Goal: Find specific page/section: Find specific page/section

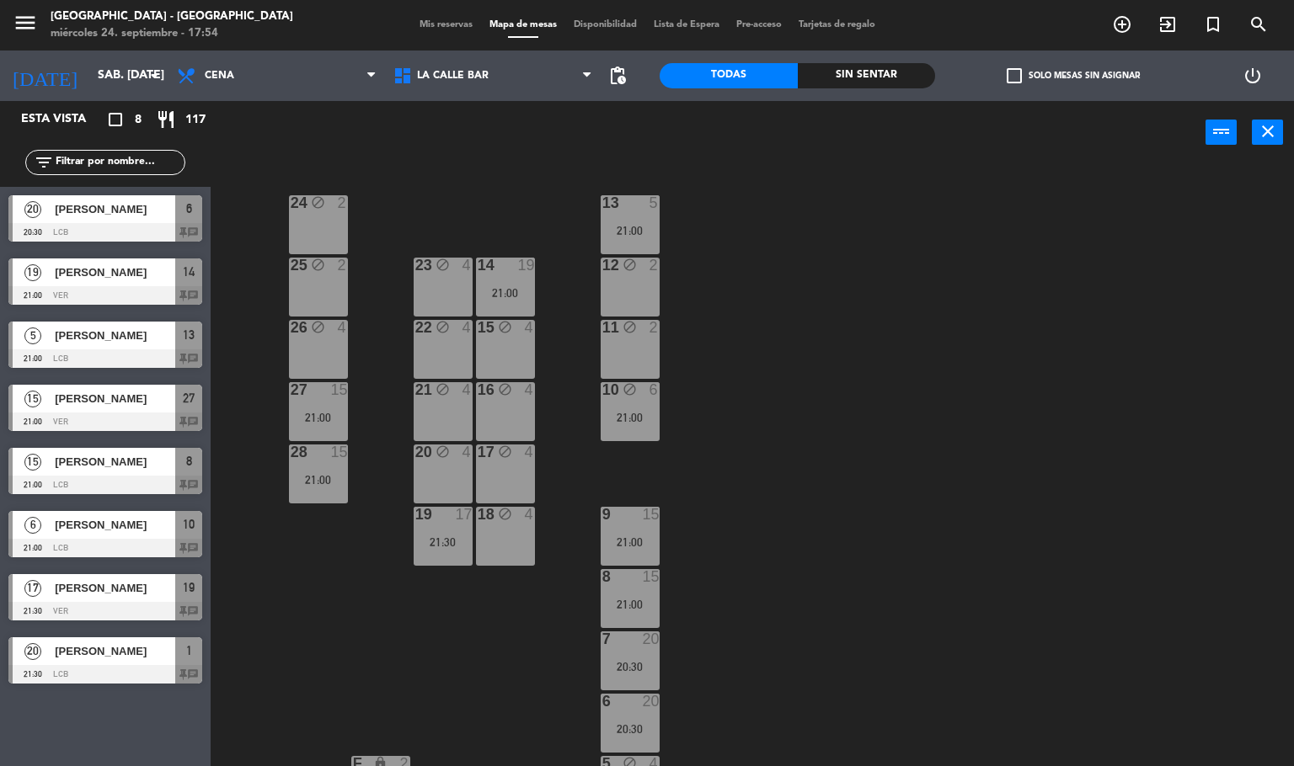
click at [114, 337] on span "[PERSON_NAME]" at bounding box center [115, 336] width 120 height 18
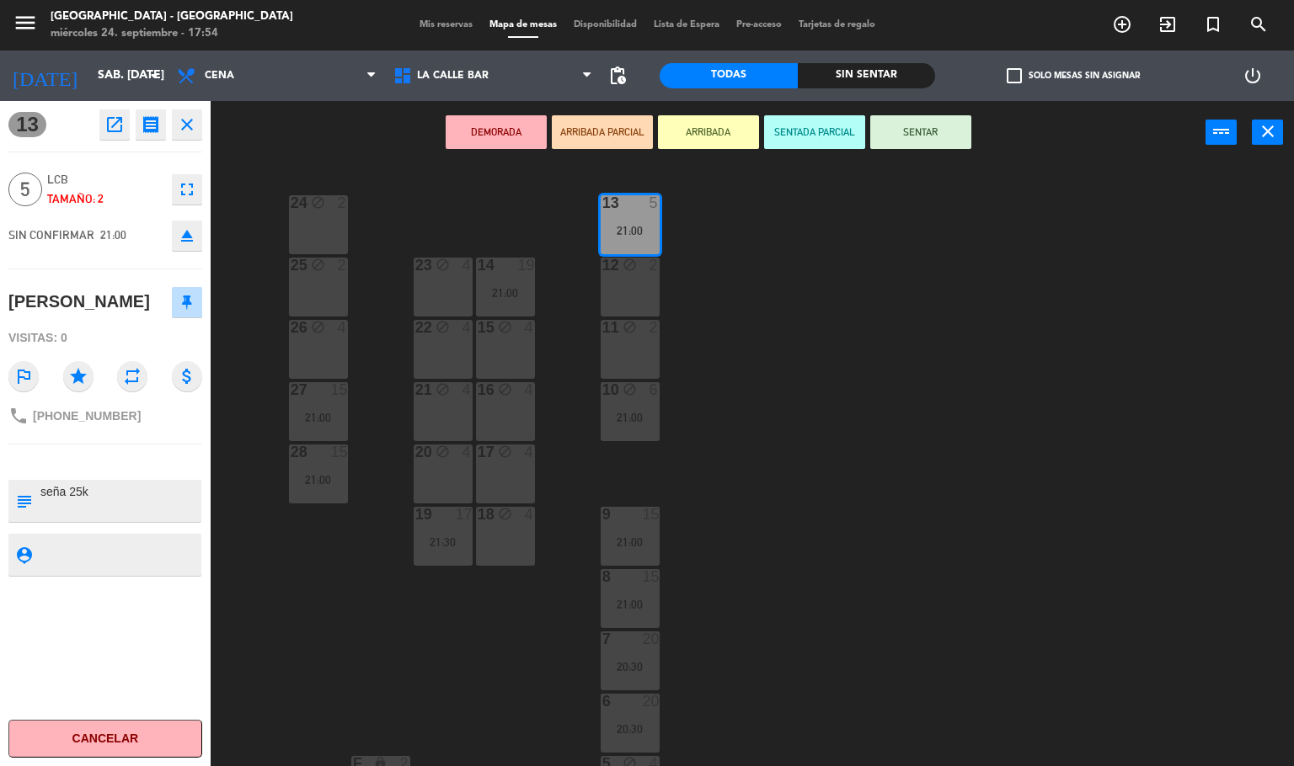
click at [796, 322] on div "24 block 2 13 5 21:00 23 block 4 14 19 21:00 25 block 2 12 block 2 15 block 4 2…" at bounding box center [758, 466] width 1070 height 602
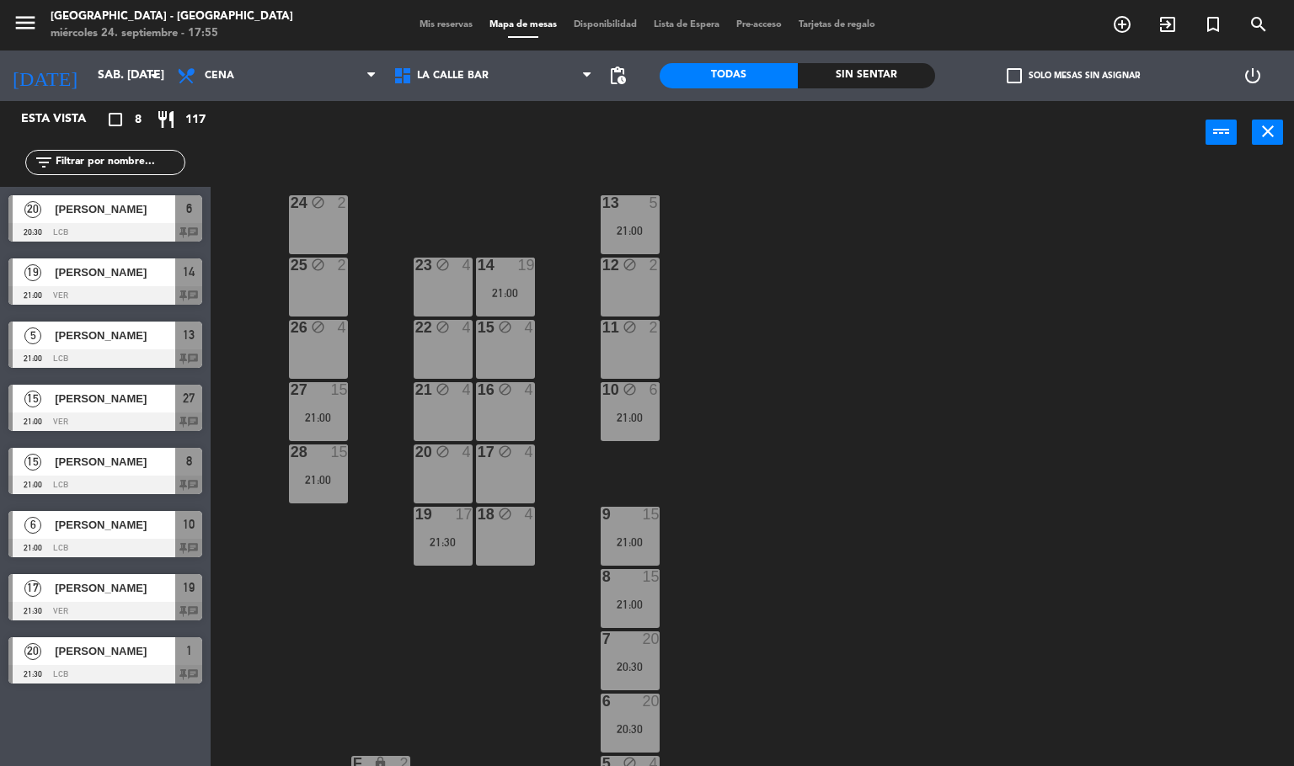
click at [111, 668] on div at bounding box center [105, 674] width 194 height 19
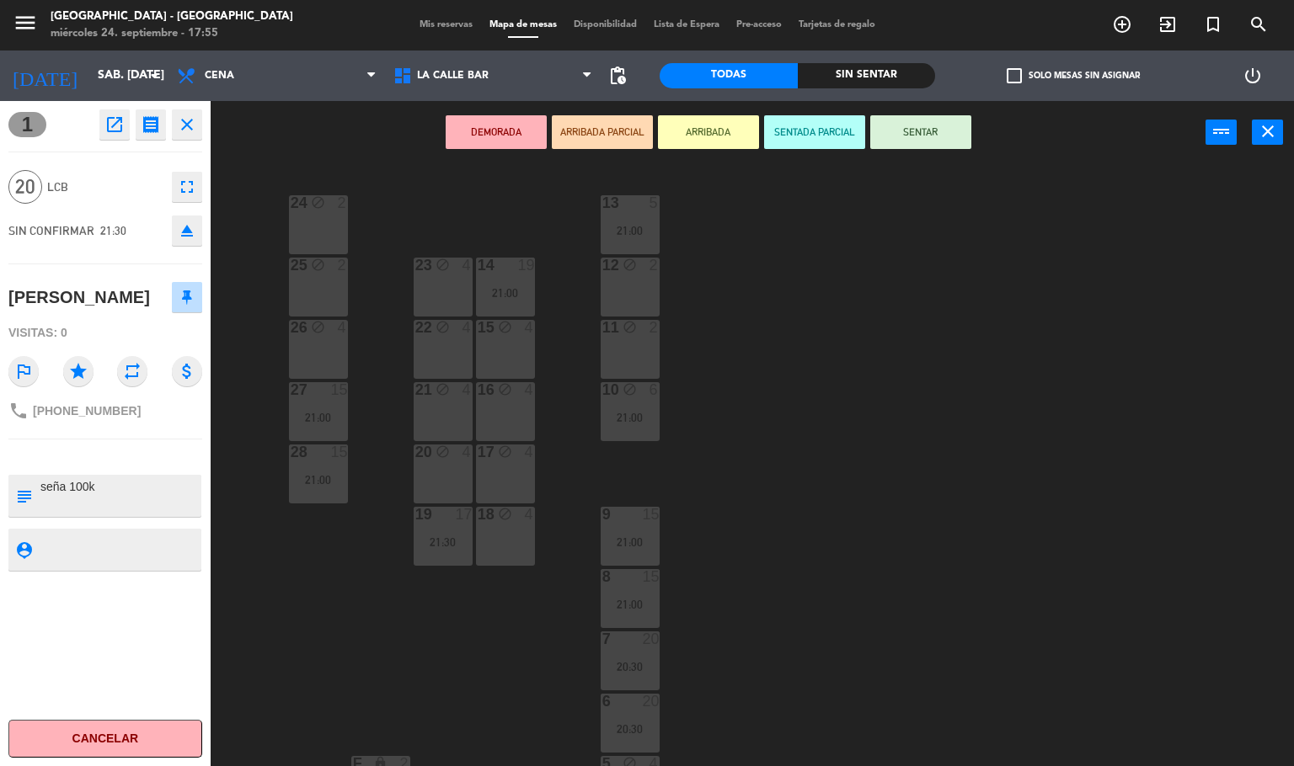
click at [308, 632] on div "24 block 2 13 5 21:00 23 block 4 14 19 21:00 25 block 2 12 block 2 15 block 4 2…" at bounding box center [758, 466] width 1070 height 602
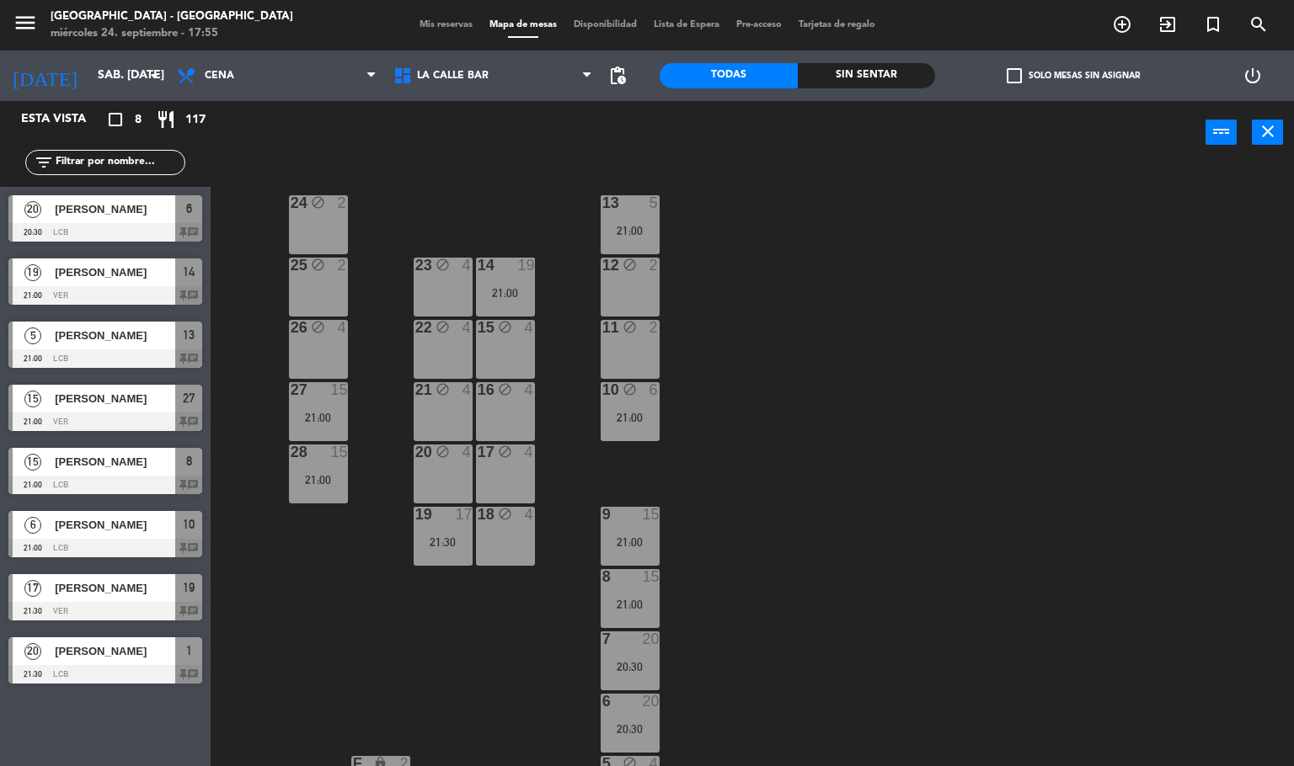
click at [117, 584] on span "[PERSON_NAME]" at bounding box center [115, 588] width 120 height 18
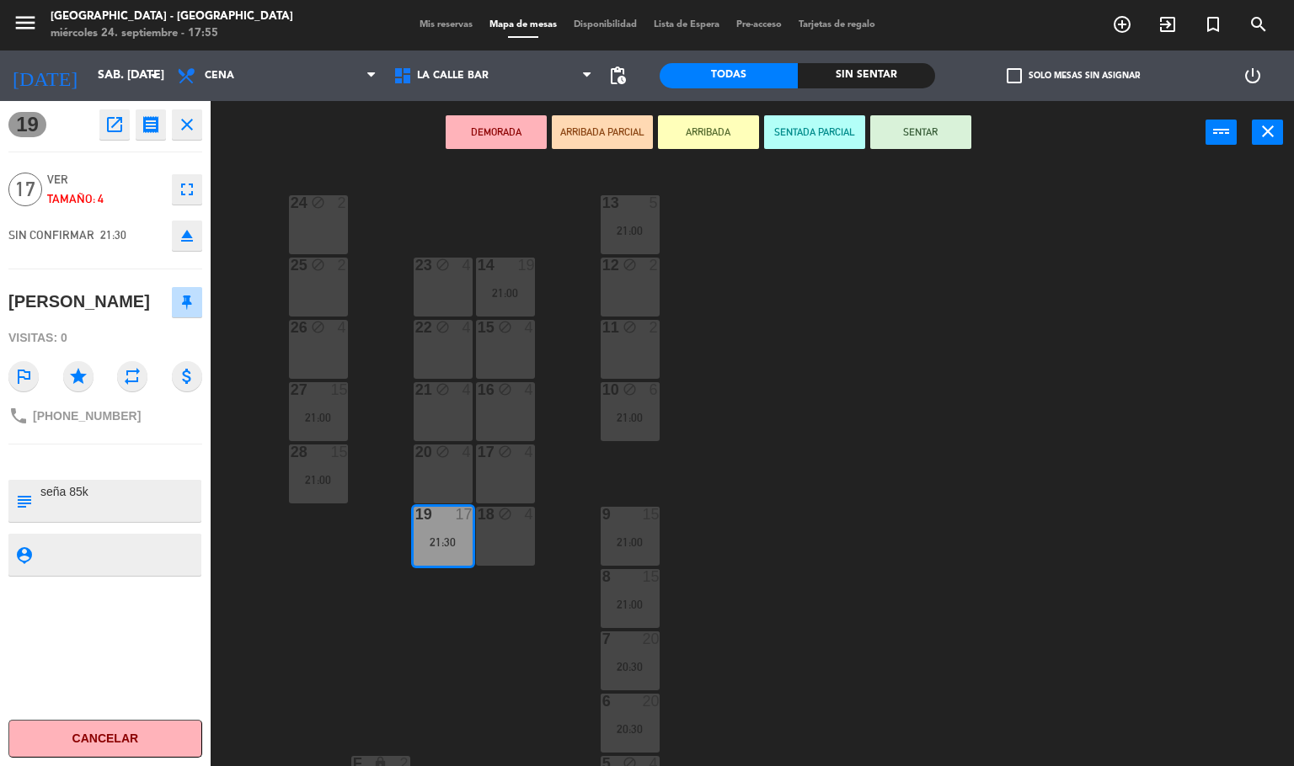
drag, startPoint x: 248, startPoint y: 582, endPoint x: 227, endPoint y: 566, distance: 26.4
click at [250, 581] on div "24 block 2 13 5 21:00 23 block 4 14 19 21:00 25 block 2 12 block 2 15 block 4 2…" at bounding box center [758, 466] width 1070 height 602
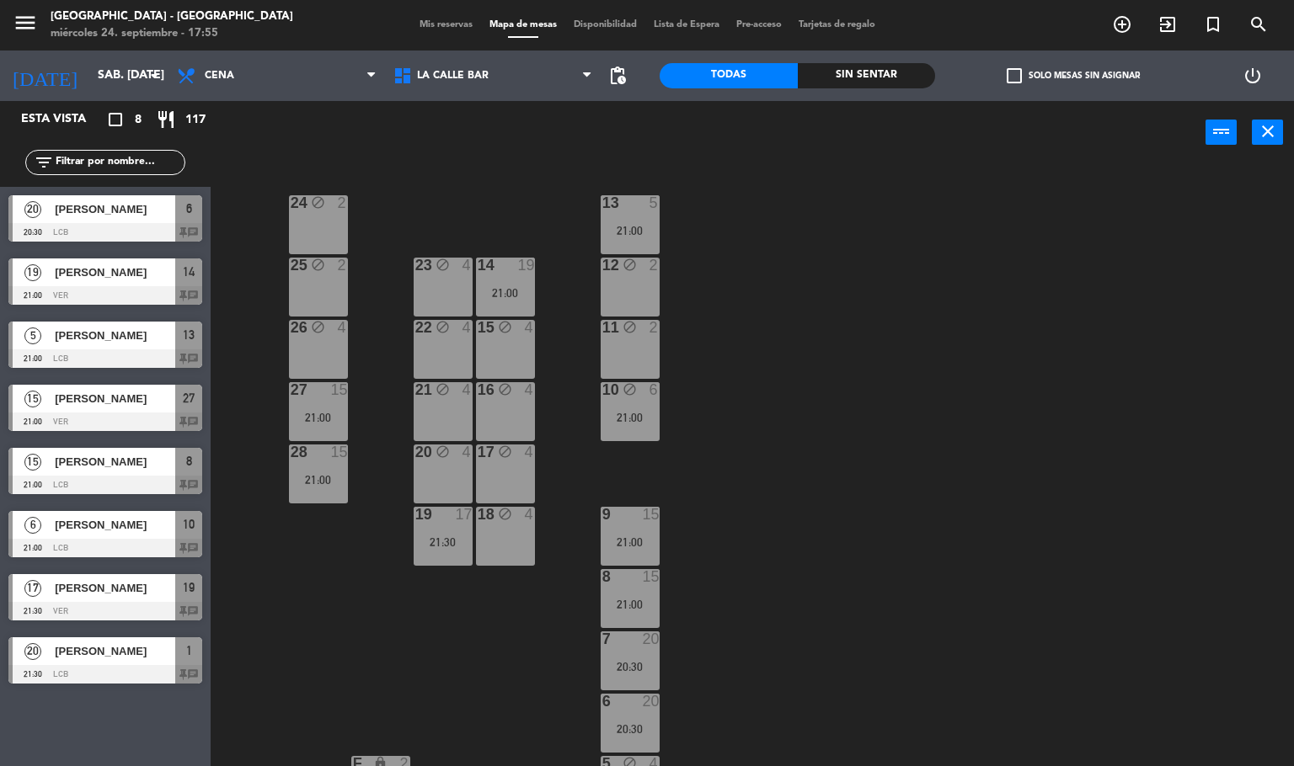
click at [94, 516] on span "[PERSON_NAME]" at bounding box center [115, 525] width 120 height 18
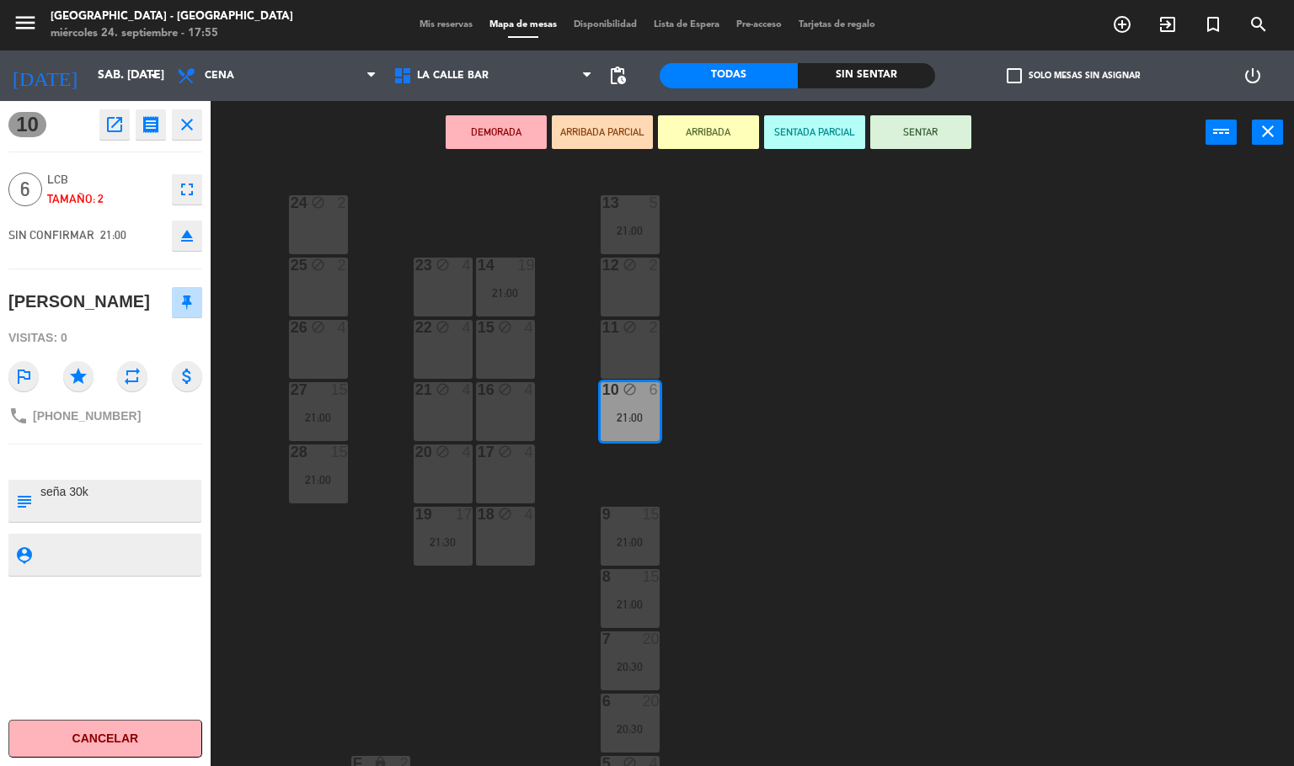
click at [270, 551] on div "24 block 2 13 5 21:00 23 block 4 14 19 21:00 25 block 2 12 block 2 15 block 4 2…" at bounding box center [758, 466] width 1070 height 602
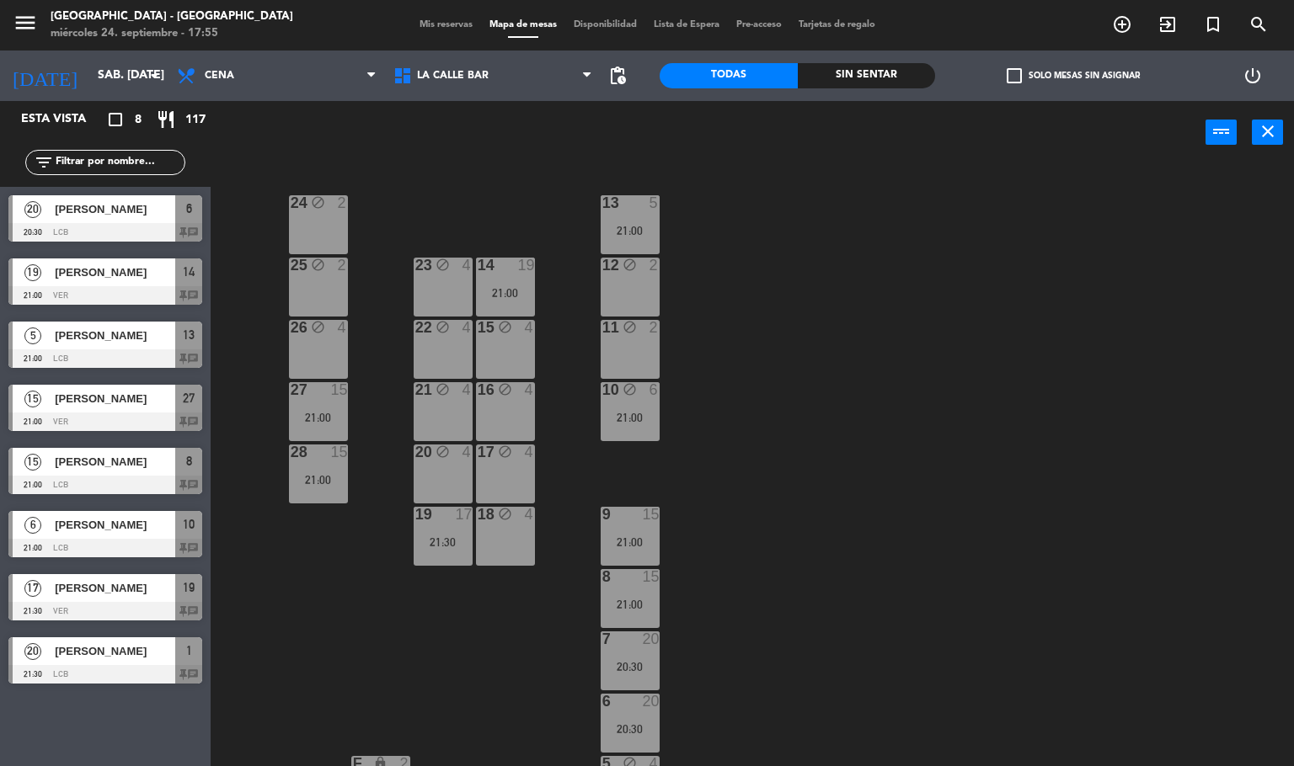
drag, startPoint x: 86, startPoint y: 475, endPoint x: 137, endPoint y: 490, distance: 53.6
click at [88, 475] on div "15 Tomas kenny 21:00 LCB 8 chat" at bounding box center [105, 471] width 211 height 63
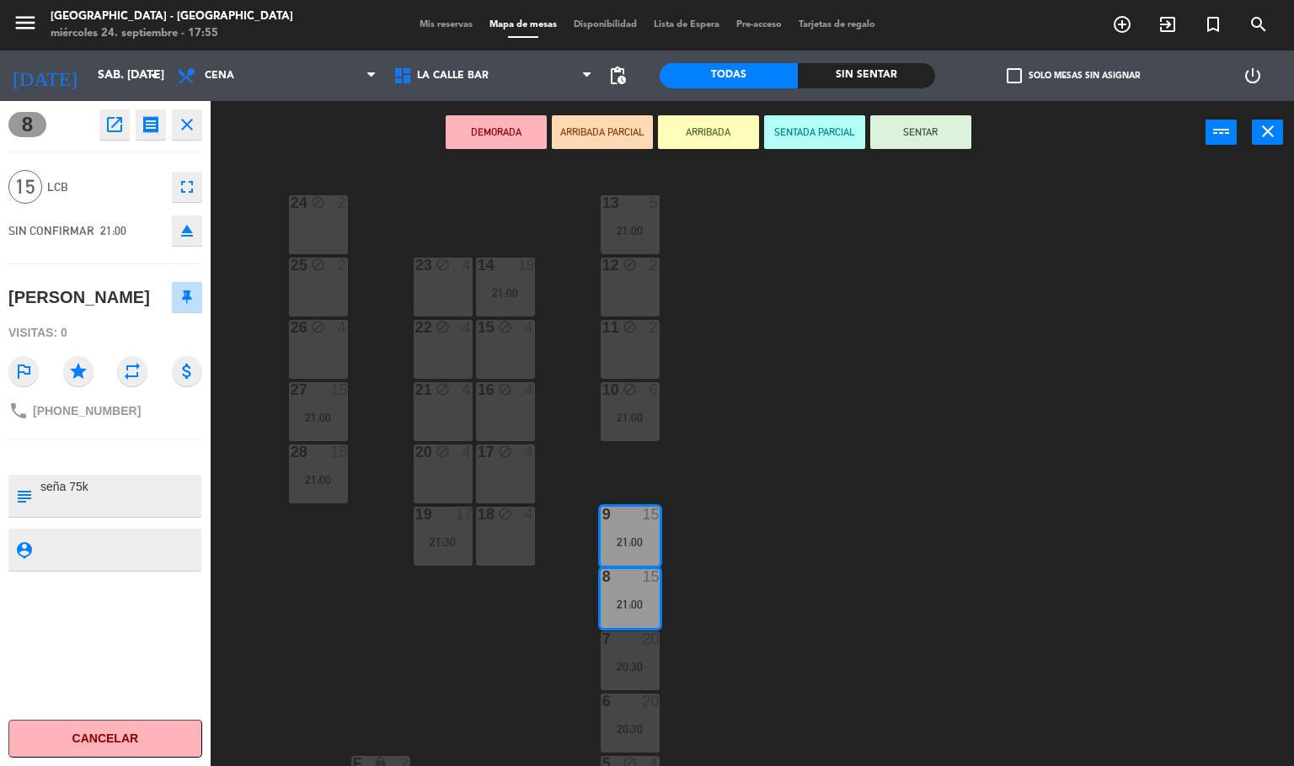
click at [273, 590] on div "24 block 2 13 5 21:00 23 block 4 14 19 21:00 25 block 2 12 block 2 15 block 4 2…" at bounding box center [758, 466] width 1070 height 602
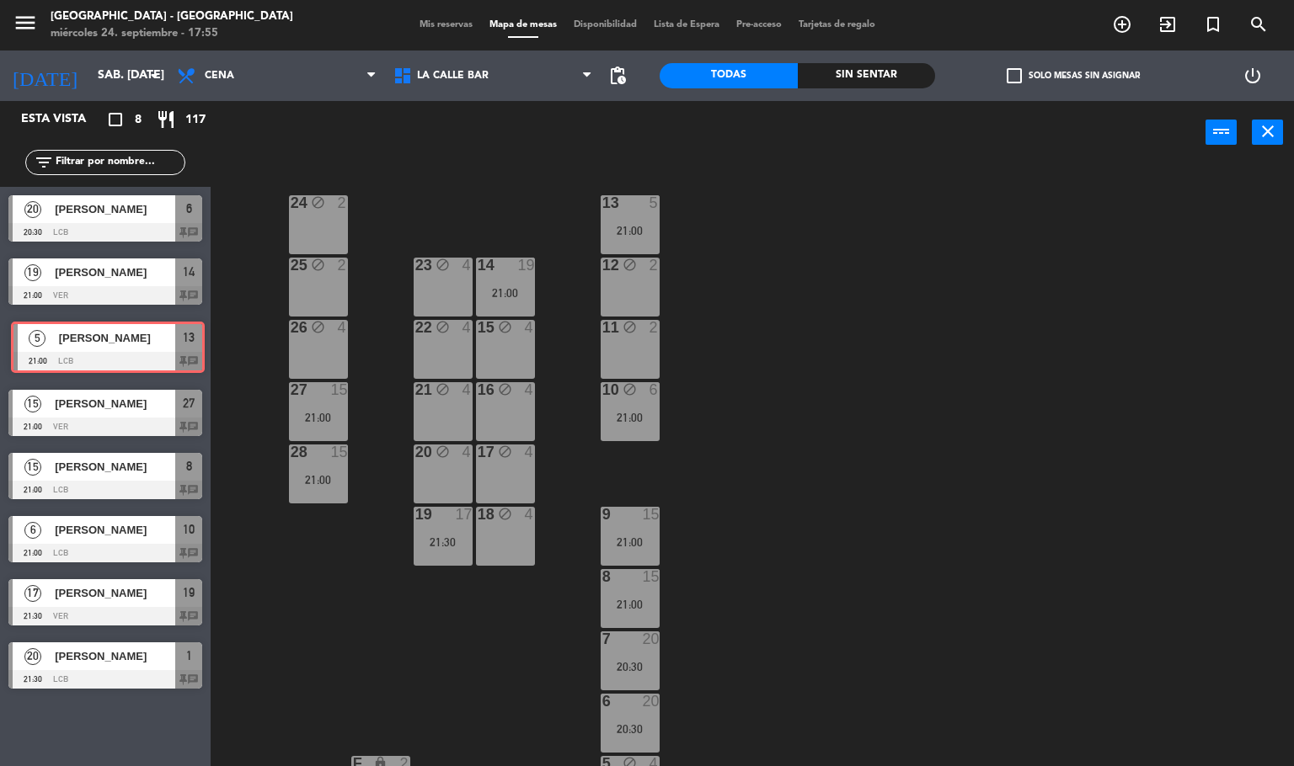
click at [109, 339] on div "5 Marias castelli 21:00 LCB 13 chat 5 Marias castelli 21:00 LCB 13 chat" at bounding box center [105, 347] width 211 height 68
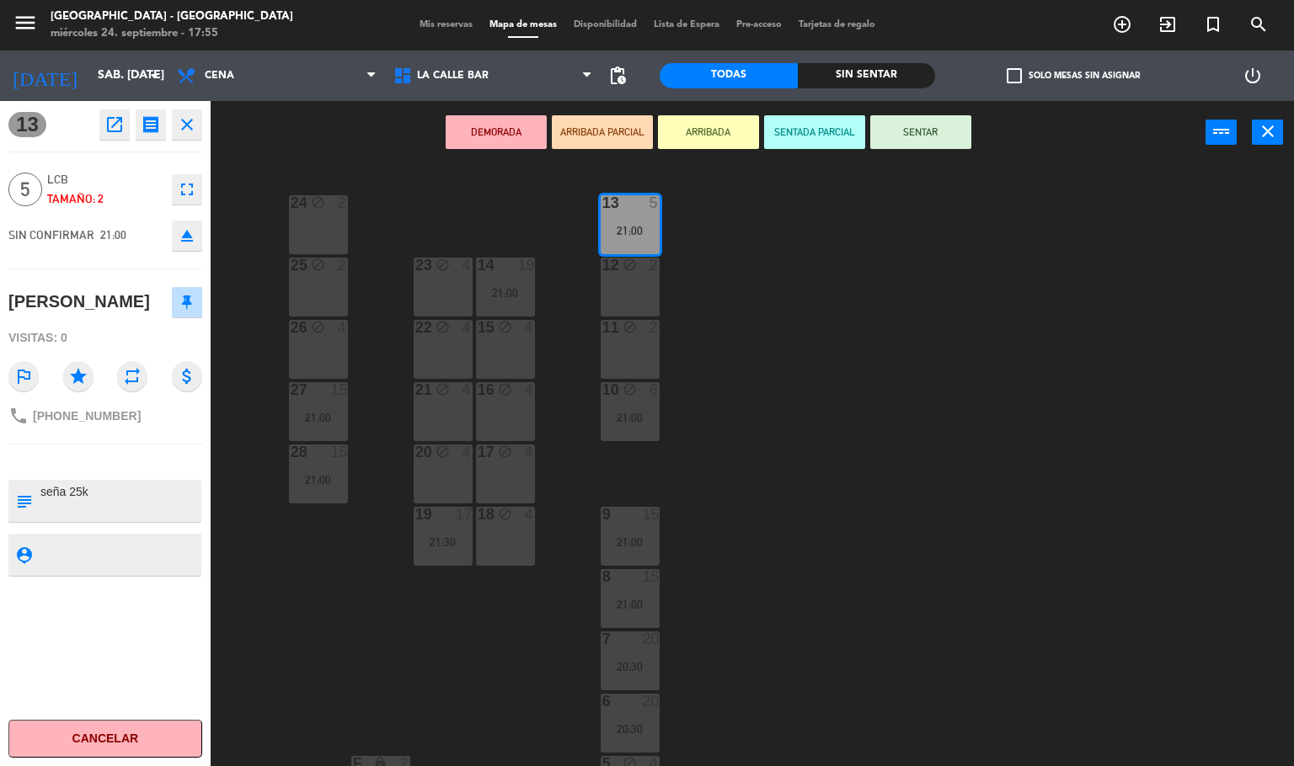
click at [253, 362] on div "24 block 2 13 5 21:00 23 block 4 14 19 21:00 25 block 2 12 block 2 15 block 4 2…" at bounding box center [758, 466] width 1070 height 602
